Goal: Complete application form: Complete application form

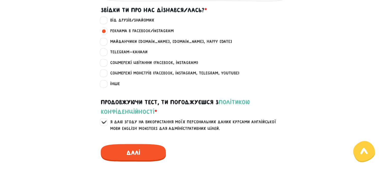
scroll to position [387, 0]
click at [150, 156] on span "Далі" at bounding box center [133, 153] width 65 height 18
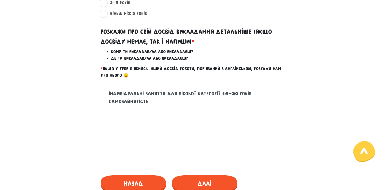
scroll to position [240, 0]
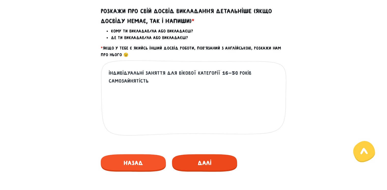
click at [204, 162] on span "Далі" at bounding box center [204, 163] width 65 height 18
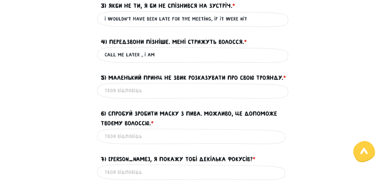
scroll to position [241, 0]
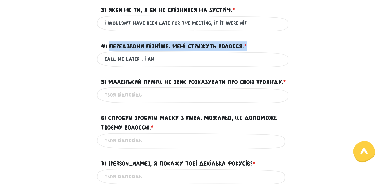
drag, startPoint x: 109, startPoint y: 47, endPoint x: 198, endPoint y: 61, distance: 89.8
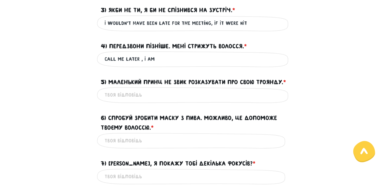
click at [162, 82] on label "5) Маленький Принц не звик розказувати про свою Троянду. * ?" at bounding box center [193, 82] width 185 height 10
click at [162, 89] on input "5) Маленький Принц не звик розказувати про свою Троянду. * ?" at bounding box center [194, 94] width 178 height 11
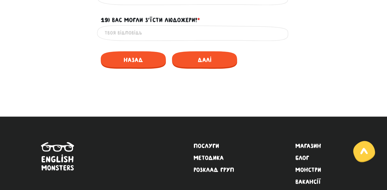
scroll to position [885, 0]
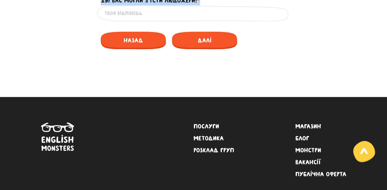
drag, startPoint x: 106, startPoint y: 99, endPoint x: 204, endPoint y: 12, distance: 130.8
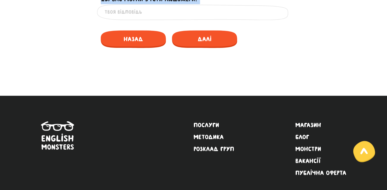
copy form "Loremi d sitame consect * ? Ad elit'seddoe temp 8) Inc utlabor etdo magnaa! * ?…"
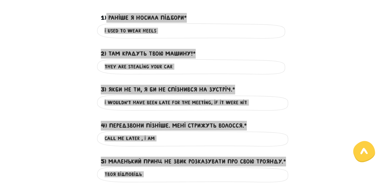
scroll to position [168, 0]
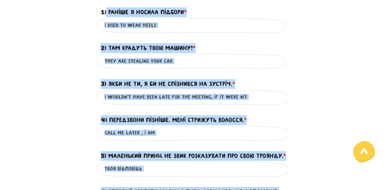
click at [59, 112] on div "4) Передзвони пізніше. Мені стрижуть волосся. * ?" at bounding box center [194, 117] width 290 height 16
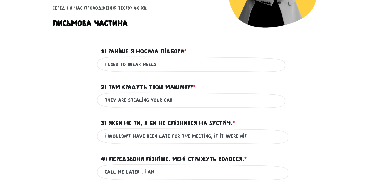
scroll to position [129, 0]
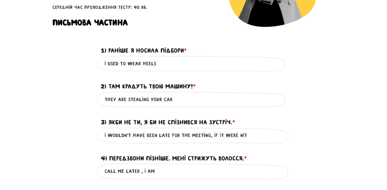
click at [255, 131] on input "I wouldn't have been late for the meeting, IF IT WERE NIT" at bounding box center [194, 135] width 178 height 11
drag, startPoint x: 255, startPoint y: 131, endPoint x: 13, endPoint y: 45, distance: 256.2
paste input "Without you, I wouldn’t have been late for the meeting."
type input "Without you, I wouldn’t have been late for the meeting"
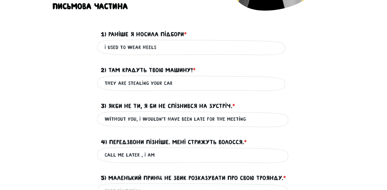
scroll to position [157, 0]
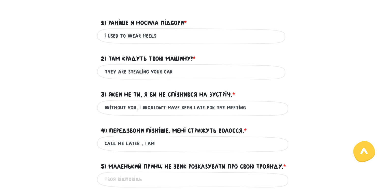
click at [201, 148] on input "cALL ME LATER , I AM" at bounding box center [194, 143] width 178 height 11
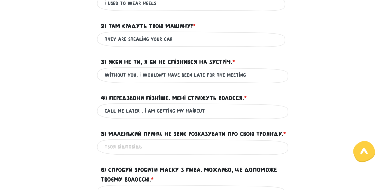
scroll to position [191, 0]
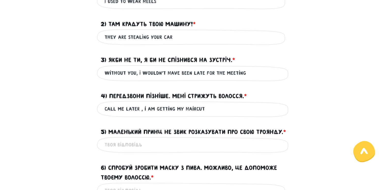
type input "cALL ME LATER , i am getting my haircut"
click at [151, 151] on input "5) Маленький Принц не звик розказувати про свою Троянду. * ?" at bounding box center [194, 144] width 178 height 11
type input "L"
paste input "Prince wasn’t used to talking about his Rose"
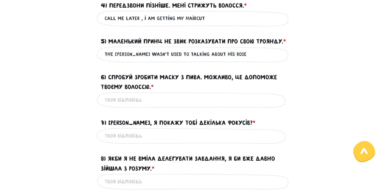
scroll to position [284, 0]
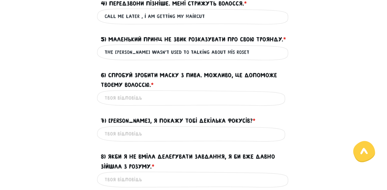
type input "The [PERSON_NAME] wasn’t used to talking about his Roset"
click at [119, 104] on input "6) Спробуй зробити маску з пива. Можливо, це допоможе твоєму волоссю. * ?" at bounding box center [194, 97] width 178 height 11
paste input "ry making a beer mask. Maybe it will help your hair."
type input "try making a beer mask. Maybe it will help your hair"
click at [256, 58] on input "The [PERSON_NAME] wasn’t used to talking about his Roset" at bounding box center [194, 52] width 178 height 11
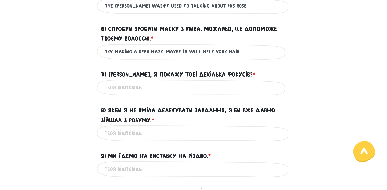
scroll to position [331, 0]
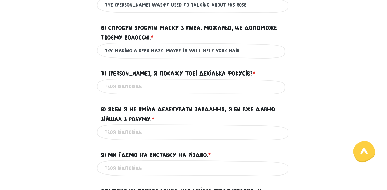
type input "The [PERSON_NAME] wasn’t used to talking about his Rose"
click at [165, 92] on input "7) [PERSON_NAME], я покажу тобі декілька фокусів? * ?" at bounding box center [194, 86] width 178 height 11
type input "V"
paste input "Do you want me to show you some tricks?"
type input "Do you want me to show you some tricks?"
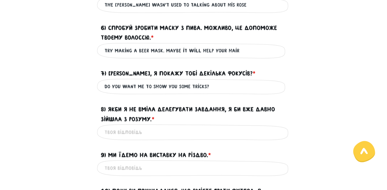
click at [156, 124] on label "8) Якби я не вміла делегувати завдання, я би вже давно зійшла з розуму. * ?" at bounding box center [194, 115] width 186 height 20
click at [156, 133] on input "8) Якби я не вміла делегувати завдання, я би вже давно зійшла з розуму. * ?" at bounding box center [194, 132] width 178 height 11
paste input "If I couldn’t delegate tasks, I would have gone crazy a long time ago."
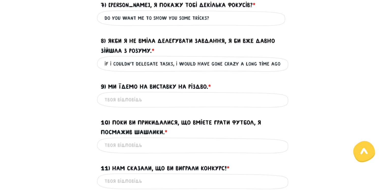
scroll to position [403, 0]
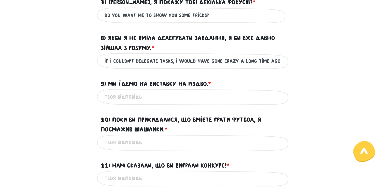
type input "If I couldn’t delegate tasks, I would have gone crazy a long time ago"
click at [143, 103] on input "9) Ми їдемо на виставку на Різдво. * ?" at bounding box center [194, 96] width 178 height 11
paste input "We are going to the exhibition at Christmas"
type input "We are going to the exhibition at Christmas"
click at [136, 148] on input "10) Поки ви прикидалися, що вмієте грати футбол, я посмажив шашлики. * ?" at bounding box center [194, 142] width 178 height 11
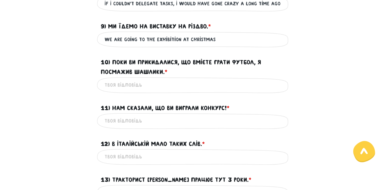
scroll to position [460, 0]
paste input "While you were pretending to play football, I was grilling kebabs"
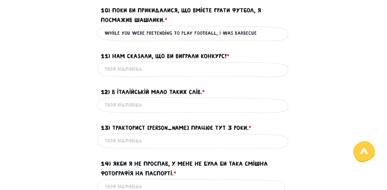
scroll to position [516, 0]
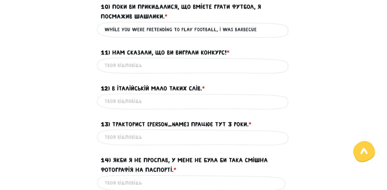
type input "While you were pretending to play football, I was BARBECUE"
click at [150, 71] on input "11) Нам сказали, що ви виграли конкурс! * ?" at bounding box center [194, 65] width 178 height 11
paste input "We were told that you had won the competition!"
drag, startPoint x: 150, startPoint y: 74, endPoint x: 201, endPoint y: 19, distance: 75.3
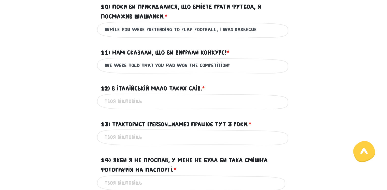
type input "We were told that you had won the competition!"
click at [254, 103] on div "Це обов'язкове поле" at bounding box center [193, 101] width 193 height 16
click at [142, 107] on input "12) В італійській мало таких слів. * ?" at bounding box center [194, 101] width 178 height 11
paste input "There are few such words in Italian."
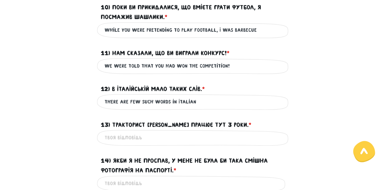
type input "There are few such words in Italian"
click at [112, 144] on input "13) Тракторист [PERSON_NAME] працює тут 3 роки. * ?" at bounding box center [194, 137] width 178 height 11
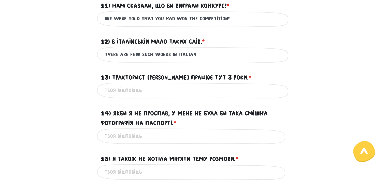
scroll to position [563, 0]
paste input "[PERSON_NAME] the tractor driver has been working here for 3 years"
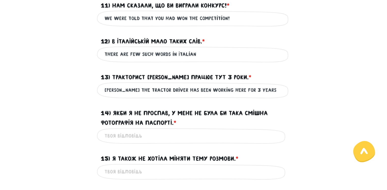
scroll to position [563, 0]
type input "[PERSON_NAME] the tractor driver has been working here for 3 years"
click at [125, 142] on input "14) Якби я не проспав, у мене не була би така смішна фотографія на паспорті. * ?" at bounding box center [194, 135] width 178 height 11
paste input "If I hadn’t overslept, I wouldn’t have such a funny photo in my passport"
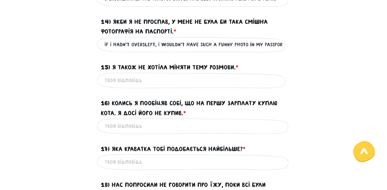
scroll to position [655, 0]
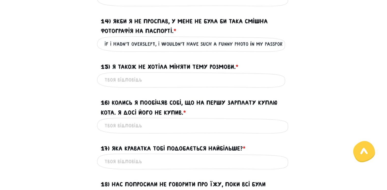
type input "If I hadn’t overslept, I wouldn’t have such a funny photo in my passport"
click at [124, 86] on input "15) Я також не хотіла міняти тему розмови. * ?" at bounding box center [194, 79] width 178 height 11
paste input "I didn’t want to change the topic either."
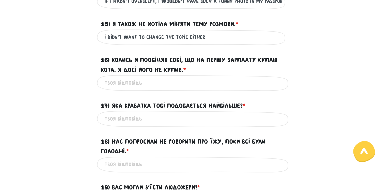
scroll to position [697, 0]
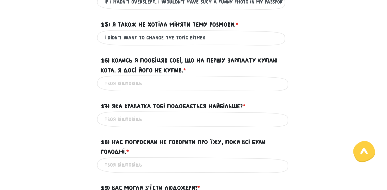
type input "I didn’t want to change the topic either"
click at [120, 89] on input "16) Колись я пообіцяв собі, що на першу зарплату куплю кота. Я досі його не куп…" at bounding box center [194, 83] width 178 height 11
type input "O"
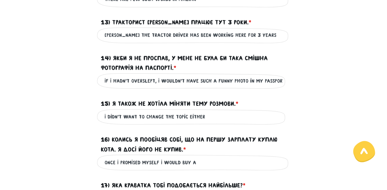
scroll to position [619, 0]
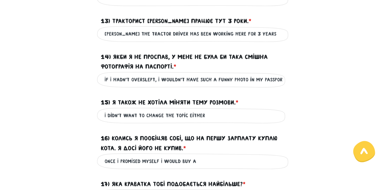
click at [180, 83] on div "If I hadn’t overslept, I wouldn’t have such a funny photo in my passport Це обо…" at bounding box center [193, 80] width 193 height 16
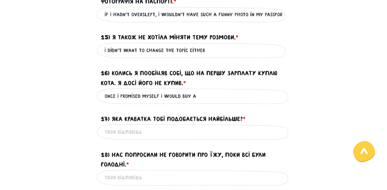
scroll to position [685, 0]
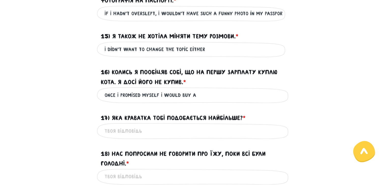
click at [206, 101] on input "ONCE I PROMISED MYSELF I WOULD BUY A" at bounding box center [194, 94] width 178 height 11
paste input "a cat with my first salary. I still haven’t bought it."
click at [157, 101] on input "ONCE I PROMISED MYSELF I WOULD BUY Aa cat with my first salary. I still haven’t…" at bounding box center [194, 94] width 178 height 11
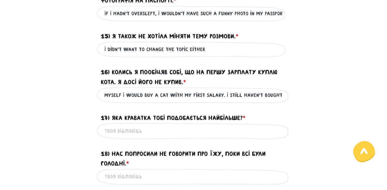
type input "ONCE I PROMISED MYSELF I WOULD BUY A cat with my first salary. I still haven’t …"
click at [134, 137] on input "17) Яка краватка тобі подобається найбільше? * ?" at bounding box center [194, 130] width 178 height 11
type input "Ц"
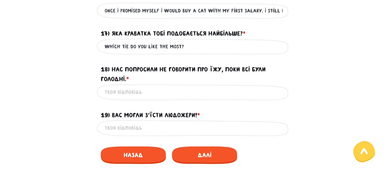
scroll to position [771, 0]
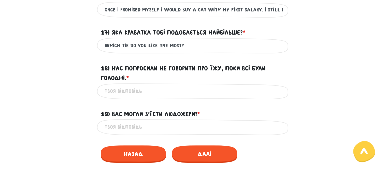
type input "WHICH TIE DO YOU LIKE THE MOST?"
click at [133, 97] on input "18) Нас попросили не говорити про їжу, поки всі були голодні. * ?" at bounding box center [194, 91] width 178 height 11
paste input "We were asked not to talk about food while everyone was hungry"
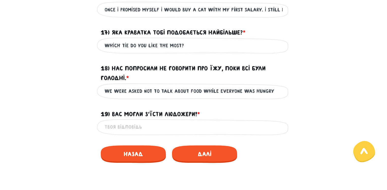
type input "We were asked not to talk about food while everyone was hungry"
click at [137, 133] on input "19) Вас могли з’їсти людожери! * ?" at bounding box center [194, 126] width 178 height 11
paste input "You could have been eaten by cannibals!"
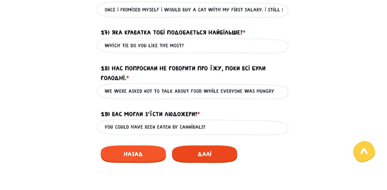
type input "You could have been eaten by cannibals!"
click at [208, 163] on span "Далі" at bounding box center [204, 154] width 65 height 18
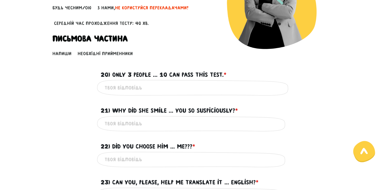
scroll to position [106, 0]
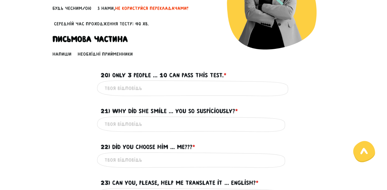
click at [130, 82] on input "20) Only 3 people ... 10 can pass this test. * ?" at bounding box center [194, 87] width 178 height 11
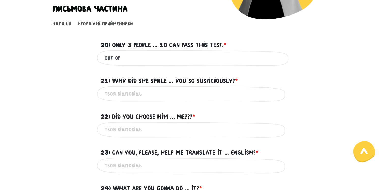
scroll to position [136, 0]
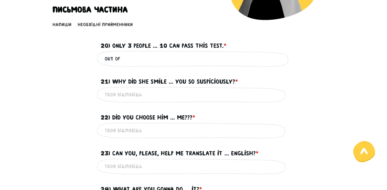
type input "OUT OF"
click at [136, 94] on input "21) Why did she smile ... you so suspiciously? * ?" at bounding box center [194, 94] width 178 height 11
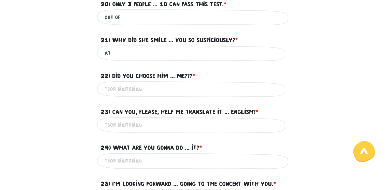
scroll to position [179, 0]
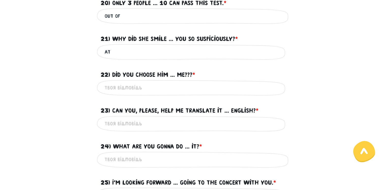
type input "AT"
click at [135, 83] on input "22) Did you choose him ... me??? * ?" at bounding box center [194, 87] width 178 height 11
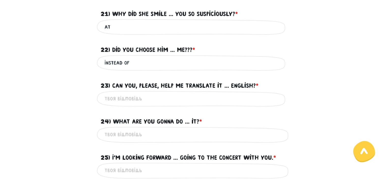
scroll to position [205, 0]
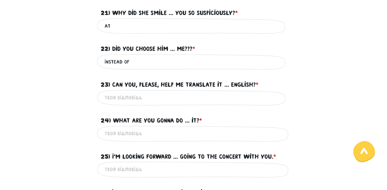
type input "INSTEAD OF"
click at [148, 97] on input "23) Can you, please, help me translate it ... English? * ?" at bounding box center [194, 97] width 178 height 11
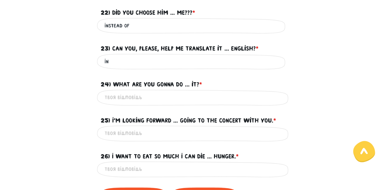
scroll to position [238, 0]
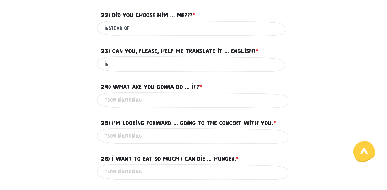
type input "IN"
click at [147, 97] on input "24) What are you gonna do ... it? * ?" at bounding box center [194, 99] width 178 height 11
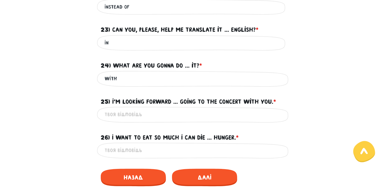
scroll to position [260, 0]
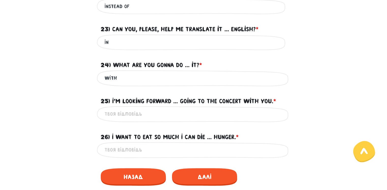
type input "WITH"
click at [150, 111] on input "25) I'm looking forward ... going to the concert with you. * ?" at bounding box center [194, 113] width 178 height 11
type input "T"
click at [210, 146] on input "26) I want to eat so much I can die ... hunger. * ?" at bounding box center [194, 149] width 178 height 11
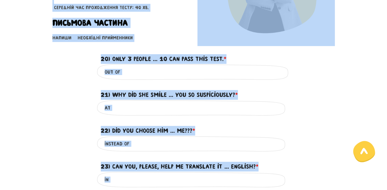
scroll to position [0, 0]
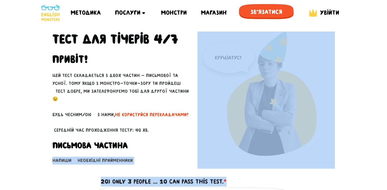
drag, startPoint x: 255, startPoint y: 138, endPoint x: 52, endPoint y: 161, distance: 204.0
copy form "Loremi dolorsita consectetur 36) Adip 0 elitse ... 05 doe temp inci utla. * ? E…"
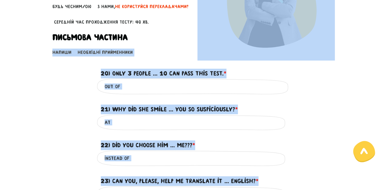
scroll to position [109, 0]
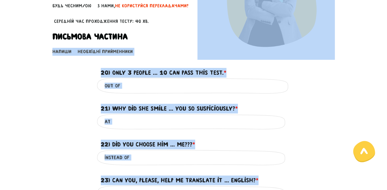
click at [61, 104] on div "21) Why did she smile ... you so suspiciously? * ?" at bounding box center [194, 106] width 290 height 16
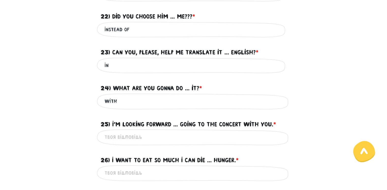
scroll to position [238, 0]
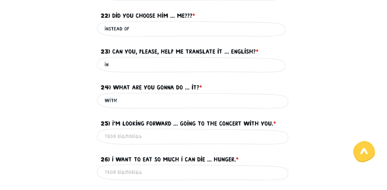
click at [124, 60] on input "IN" at bounding box center [194, 64] width 178 height 11
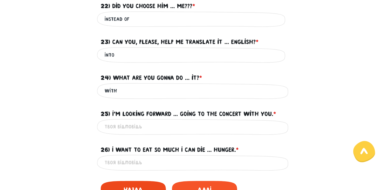
scroll to position [245, 0]
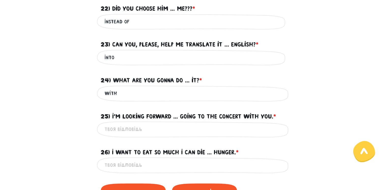
type input "INTO"
click at [118, 127] on input "25) I'm looking forward ... going to the concert with you. * ?" at bounding box center [194, 129] width 178 height 11
type input "TO"
click at [112, 157] on div "Це обов'язкове поле" at bounding box center [193, 165] width 193 height 16
click at [112, 164] on input "26) I want to eat so much I can die ... hunger. * ?" at bounding box center [194, 165] width 178 height 11
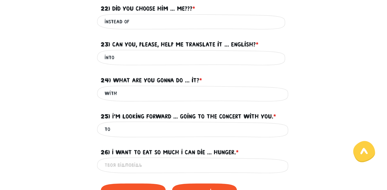
type input "P"
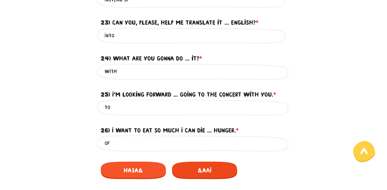
type input "OF"
click at [191, 170] on span "Далі" at bounding box center [204, 171] width 65 height 18
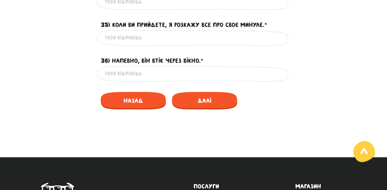
scroll to position [488, 0]
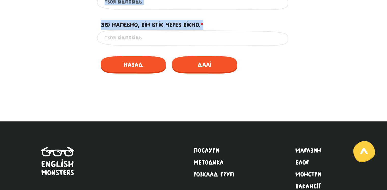
drag, startPoint x: 50, startPoint y: 55, endPoint x: 229, endPoint y: 35, distance: 180.1
copy form "Loremips dolorsi 99) Ametc adipiscin el sedd eiusm tempor? * ? In utla'etdolo m…"
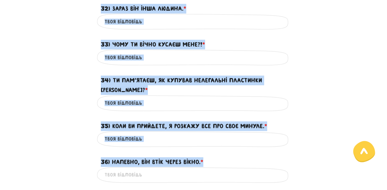
click at [75, 77] on div "34) Ти пам’ятаєш, як купував нелегальні пластинки [PERSON_NAME]? * ?" at bounding box center [194, 82] width 290 height 26
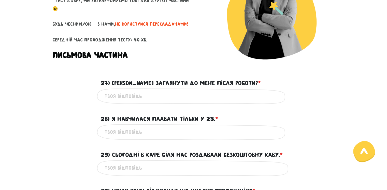
scroll to position [90, 0]
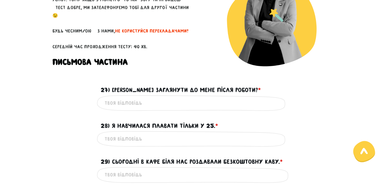
click at [127, 105] on input "27) [PERSON_NAME] заглянути до мене після роботи? * ?" at bounding box center [194, 103] width 178 height 11
paste input "Loremips dolorsi Ametcon Adipisci elit 23) Seddo eiusmodte in utla etdol magnaa…"
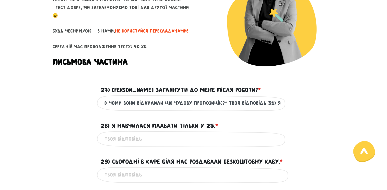
scroll to position [0, 611]
type input "Письмова частина English Monsters test 27) [PERSON_NAME] заглянути до мене післ…"
drag, startPoint x: 283, startPoint y: 101, endPoint x: 86, endPoint y: 103, distance: 196.8
click at [86, 103] on div "Письмова частина English Monsters test 27) [PERSON_NAME] заглянути до мене післ…" at bounding box center [194, 103] width 290 height 16
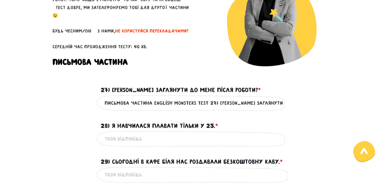
click at [221, 102] on input "Письмова частина English Monsters test 27) [PERSON_NAME] заглянути до мене післ…" at bounding box center [194, 103] width 178 height 11
click at [105, 100] on input "Письмова частина English Monsters test 27) [PERSON_NAME] заглянути до мене післ…" at bounding box center [194, 103] width 178 height 11
drag, startPoint x: 105, startPoint y: 100, endPoint x: 293, endPoint y: 109, distance: 187.9
click at [293, 109] on div "Письмова частина English Monsters test 27) [PERSON_NAME] заглянути до мене післ…" at bounding box center [194, 103] width 290 height 16
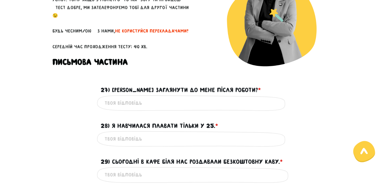
scroll to position [0, 0]
paste input "Can you drop by my place after work?"
type input "Can you drop by my place after work?"
click at [129, 139] on input "28) Я навчилася плавати тільки у 25. * ?" at bounding box center [194, 138] width 178 height 11
paste input "I only learned to swim when I was 25"
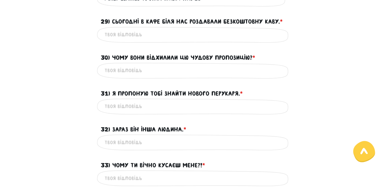
scroll to position [230, 0]
type input "I only learned to swim when I was 25"
click at [145, 32] on input "29) Сьогодні в кафе біля нас роздавали безкоштовну каву. * ?" at bounding box center [194, 34] width 178 height 11
paste input "[DATE] they were giving away free coffee at the café near us"
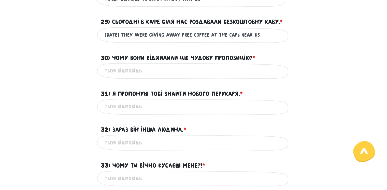
type input "[DATE] they were giving away free coffee at the café near us"
click at [133, 72] on input "30) Чому вони відхилили цю чудову пропозицію? * ?" at bounding box center [194, 70] width 178 height 11
paste input "Why did they reject this wonderful offer?"
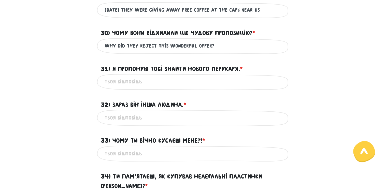
scroll to position [255, 0]
type input "Why did they reject this wonderful offer?"
click at [168, 84] on input "31) Я пропоную тобі знайти нового перукаря. * ?" at bounding box center [194, 81] width 178 height 11
paste input "I suggest you find a new hairdresser."
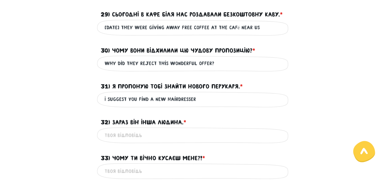
scroll to position [237, 0]
type input "I suggest you find a new hairdresser"
click at [142, 173] on input "33) Чому ти вічно кусаєш мене?! * ?" at bounding box center [194, 170] width 178 height 11
paste input "Why do you keep biting me all the time?!"
type input "Why do you keep biting me all the time?!"
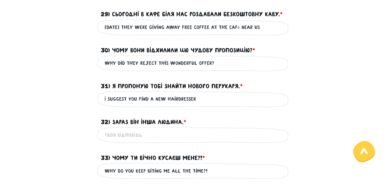
click at [144, 136] on input "32) Зараз він інша людина. * ?" at bounding box center [194, 134] width 178 height 11
paste input "He is a different person now."
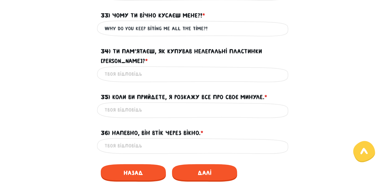
scroll to position [380, 0]
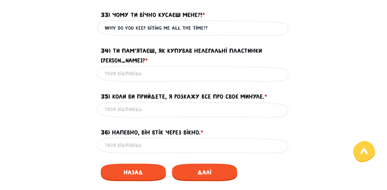
type input "He is a different person now"
click at [112, 69] on input "34) Ти пам’ятаєш, як купував нелегальні пластинки [PERSON_NAME]? * ?" at bounding box center [194, 73] width 178 height 11
paste input "Do you remember buying [PERSON_NAME] records?"
click at [105, 68] on input "Do you remember buying [PERSON_NAME] records?" at bounding box center [194, 73] width 178 height 11
type input "Do you remember buying [PERSON_NAME] records?"
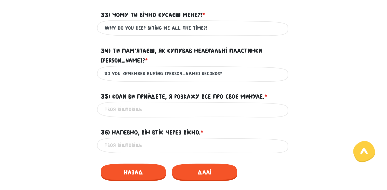
click at [157, 104] on input "35) Коли ви прийдете, я розкажу все про своє минуле. * ?" at bounding box center [194, 109] width 178 height 11
paste input "When you come, I will tell you everything about my past."
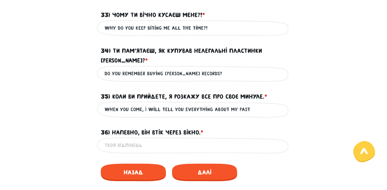
type input "When you come, I will tell you everything about my past"
click at [158, 140] on input "36) Напевно, він втік через вікно. * ?" at bounding box center [194, 145] width 178 height 11
paste input "He must have escaped through the window"
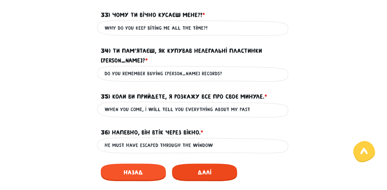
type input "He must have escaped through the window"
click at [208, 164] on span "Далі" at bounding box center [204, 173] width 65 height 18
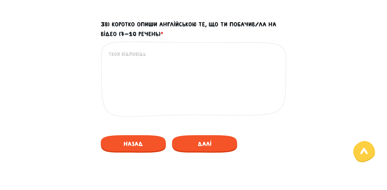
scroll to position [265, 0]
